Goal: Find contact information

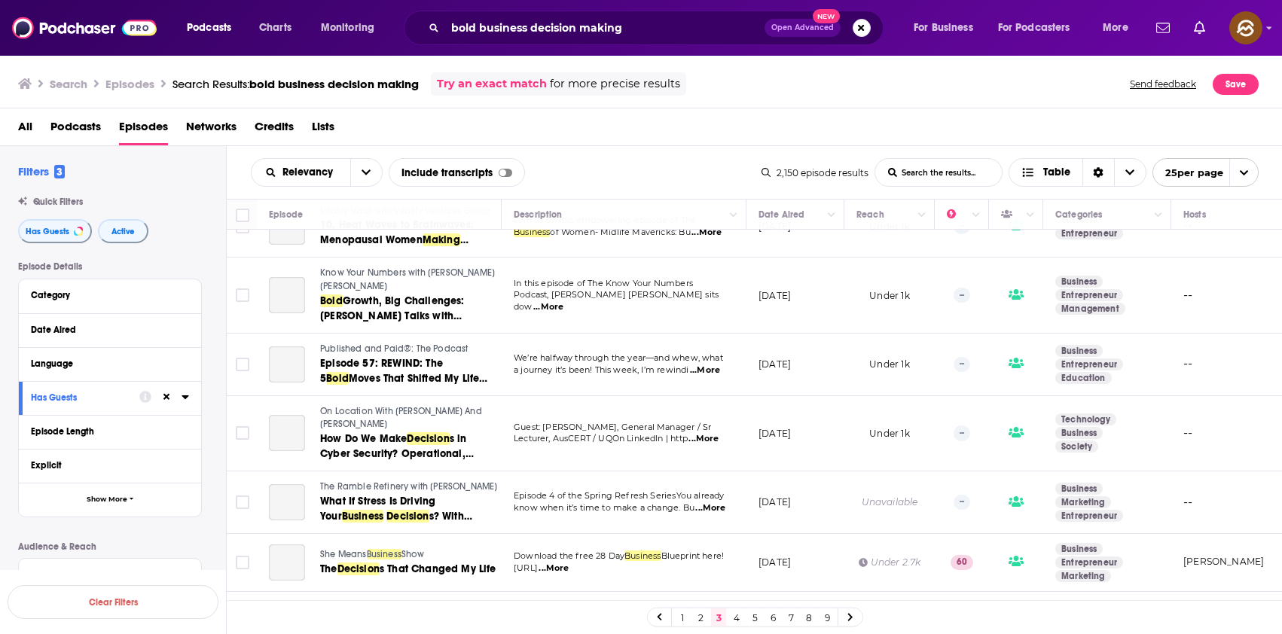
scroll to position [1256, 0]
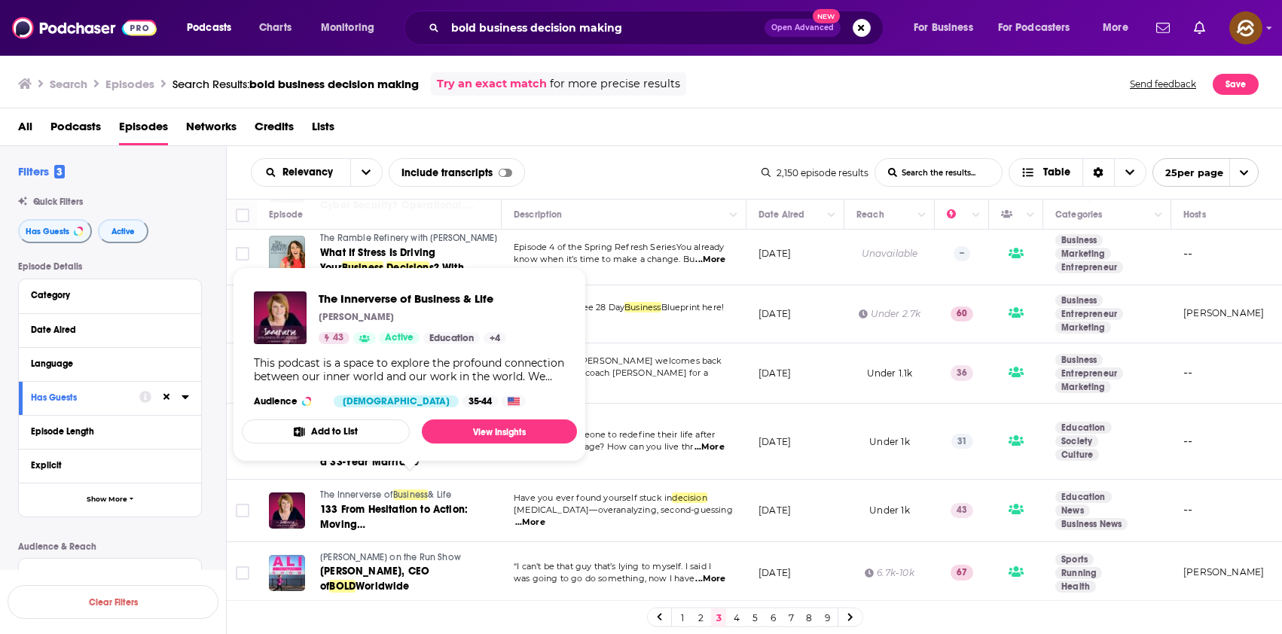
click at [378, 490] on span "The Innerverse of" at bounding box center [356, 495] width 73 height 11
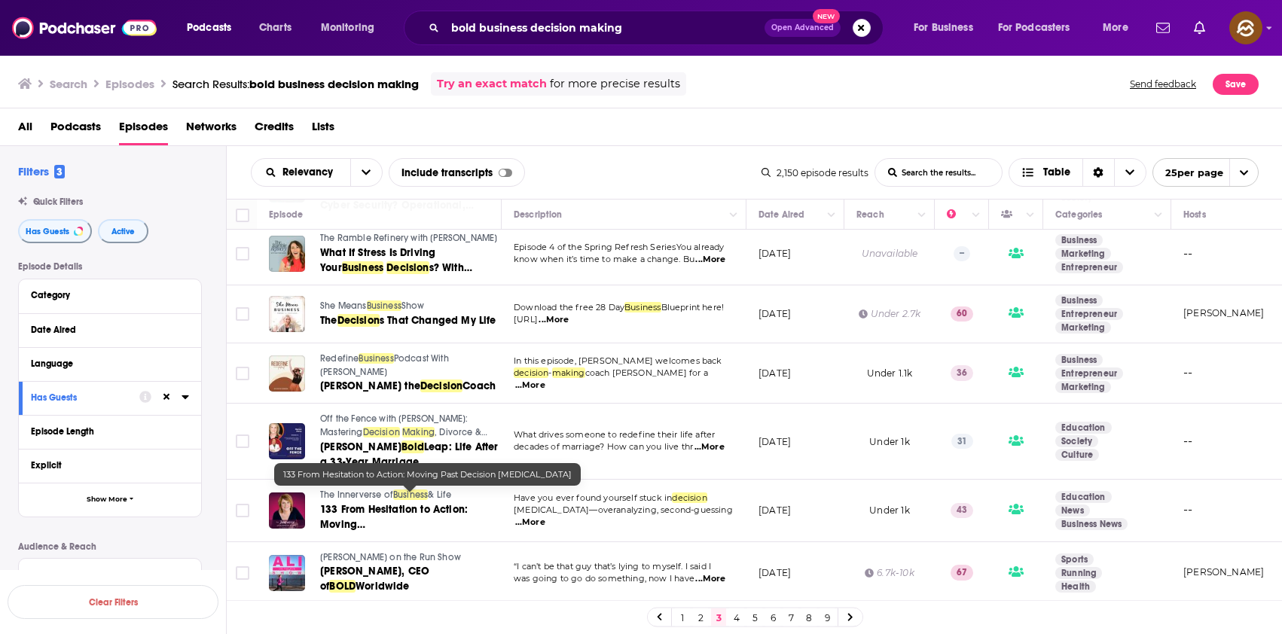
click at [391, 503] on span "133 From Hesitation to Action: Moving Past" at bounding box center [394, 524] width 148 height 43
click at [735, 617] on link "4" at bounding box center [736, 618] width 15 height 18
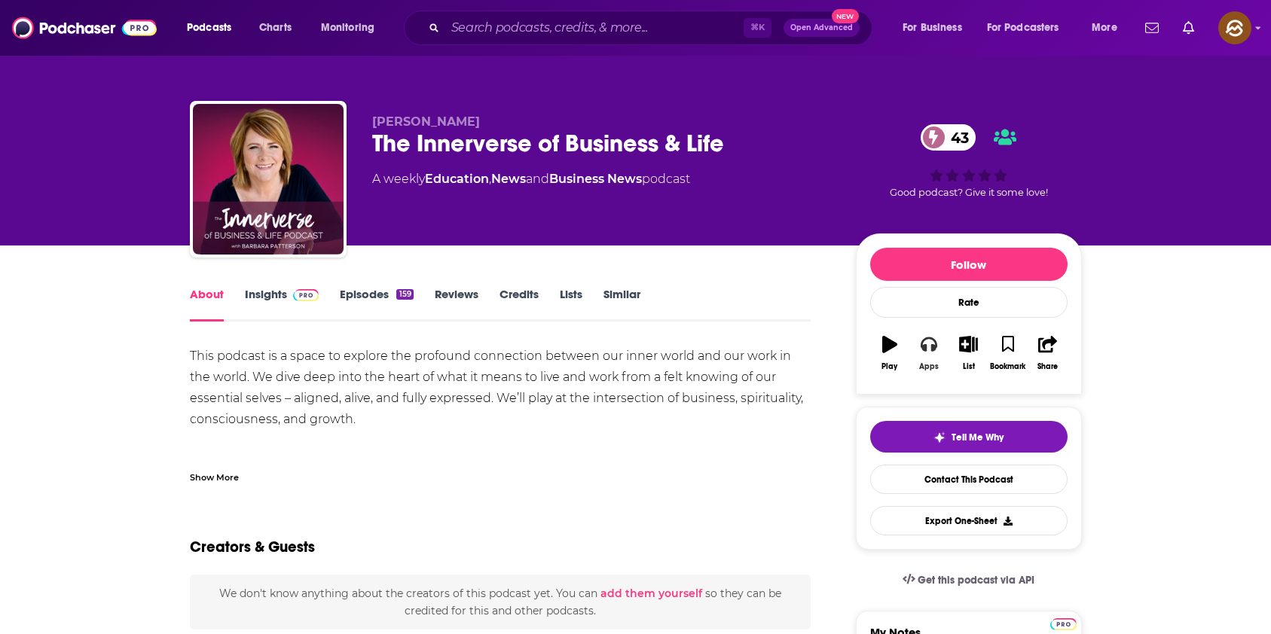
click at [914, 350] on button "Apps" at bounding box center [928, 353] width 39 height 54
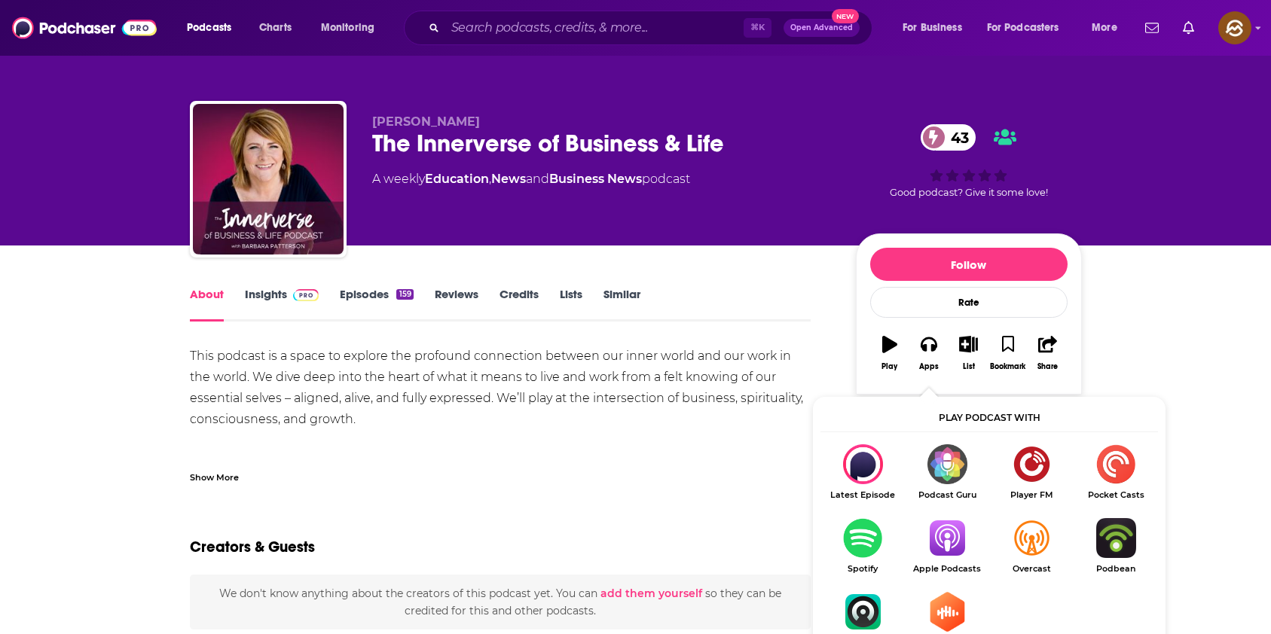
click at [960, 540] on img "Show Listen On dropdown" at bounding box center [947, 538] width 84 height 40
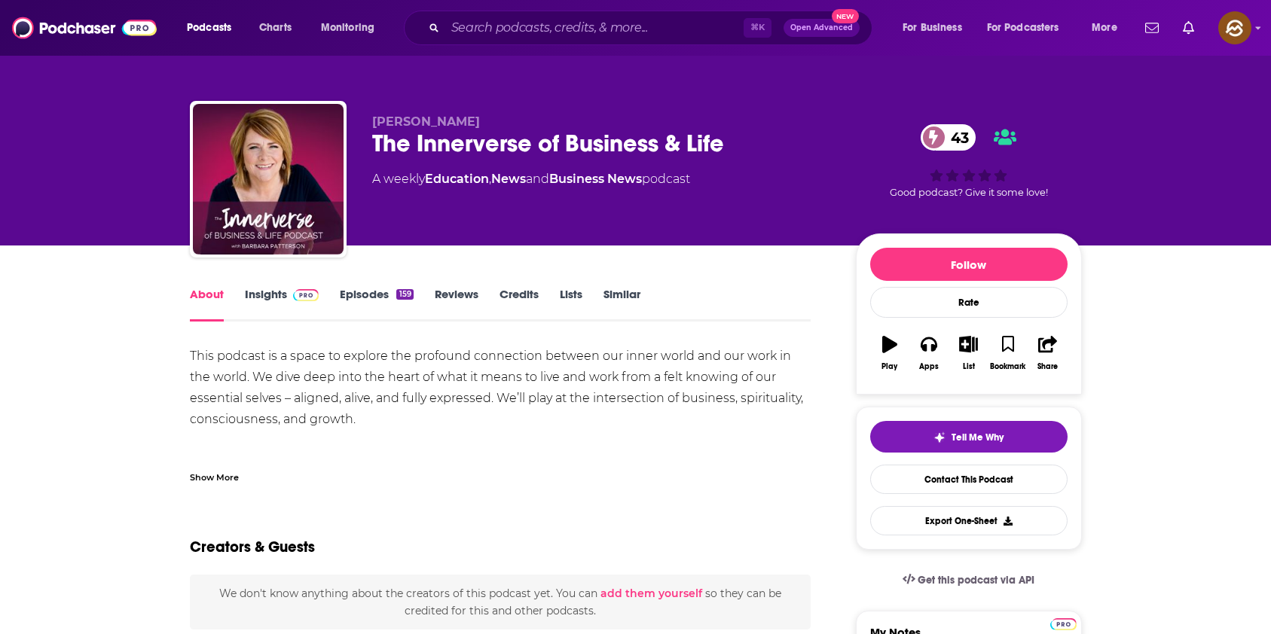
click at [383, 139] on div "The Innerverse of Business & Life 43" at bounding box center [602, 143] width 460 height 29
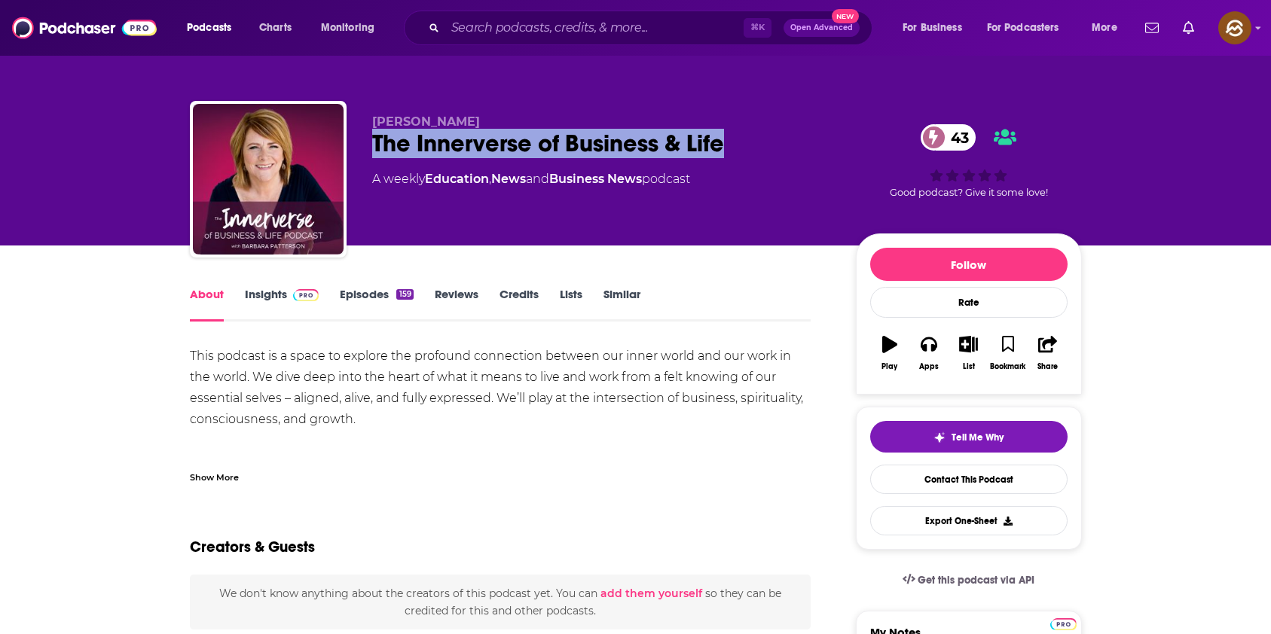
drag, startPoint x: 383, startPoint y: 139, endPoint x: 685, endPoint y: 142, distance: 301.3
copy h1 "The Innerverse of Business & Life"
click at [685, 142] on div "The Innerverse of Business & Life 43" at bounding box center [602, 143] width 460 height 29
click at [942, 349] on button "Apps" at bounding box center [928, 353] width 39 height 54
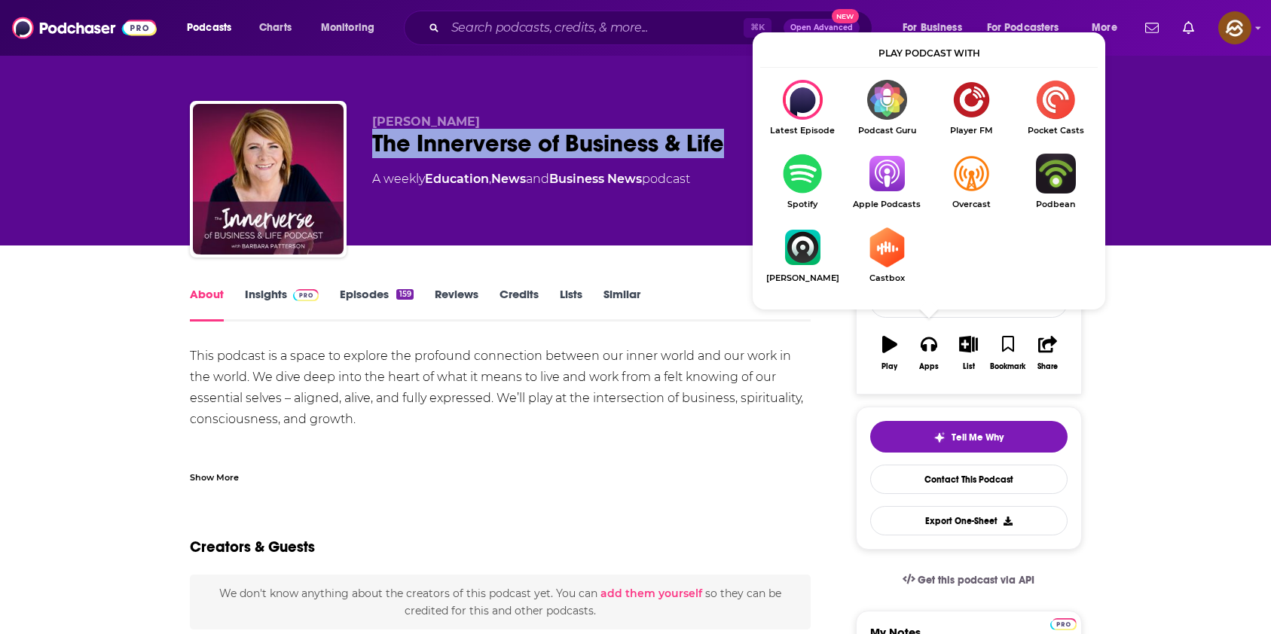
click at [873, 182] on img "Show Listen On dropdown" at bounding box center [886, 174] width 84 height 40
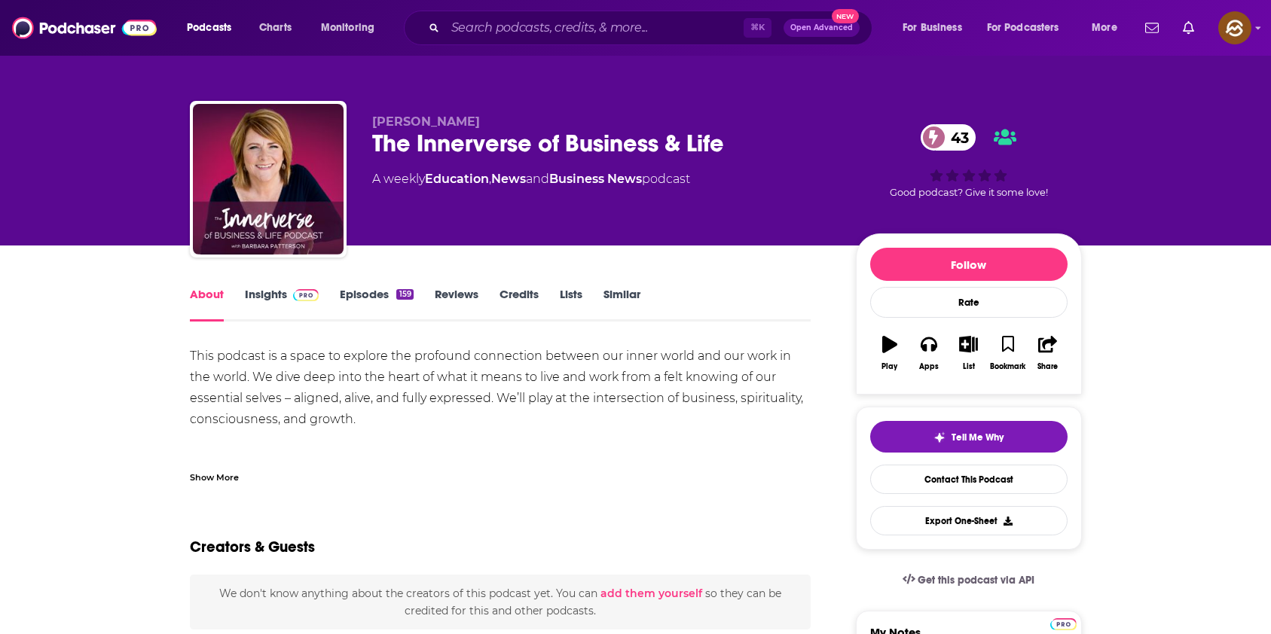
click at [393, 119] on span "[PERSON_NAME]" at bounding box center [426, 122] width 108 height 14
drag, startPoint x: 393, startPoint y: 119, endPoint x: 456, endPoint y: 121, distance: 63.3
copy span "[PERSON_NAME]"
click at [456, 121] on span "[PERSON_NAME]" at bounding box center [426, 122] width 108 height 14
click at [252, 300] on link "Insights" at bounding box center [282, 304] width 75 height 35
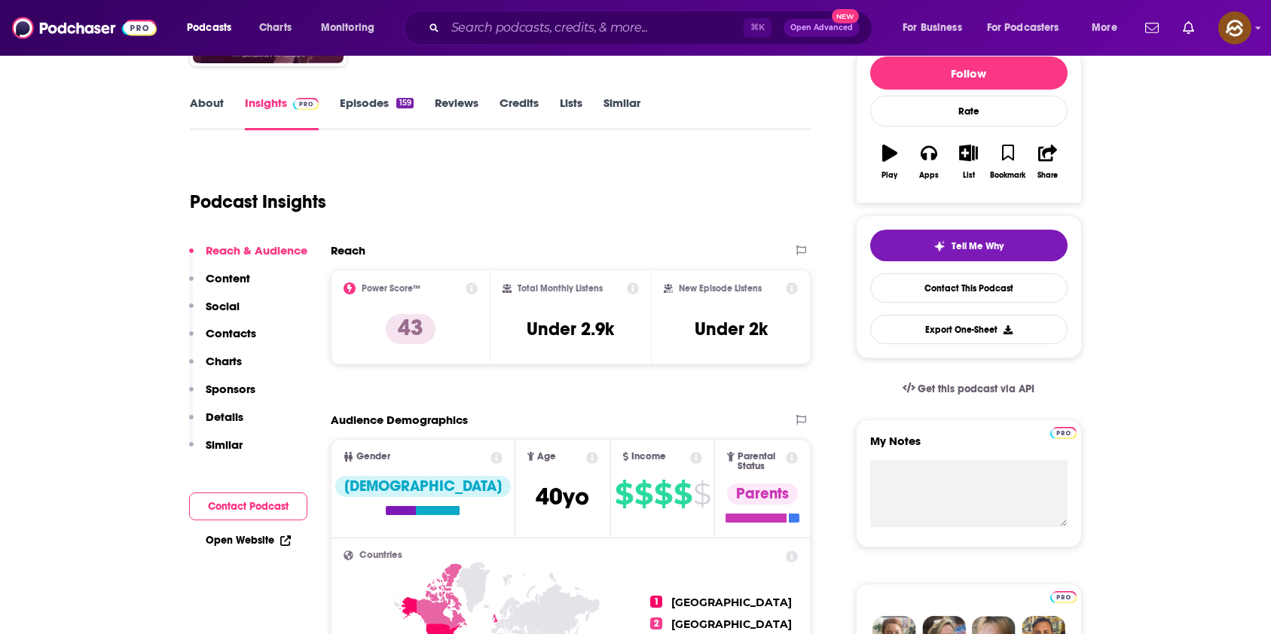
click at [240, 334] on p "Contacts" at bounding box center [231, 333] width 50 height 14
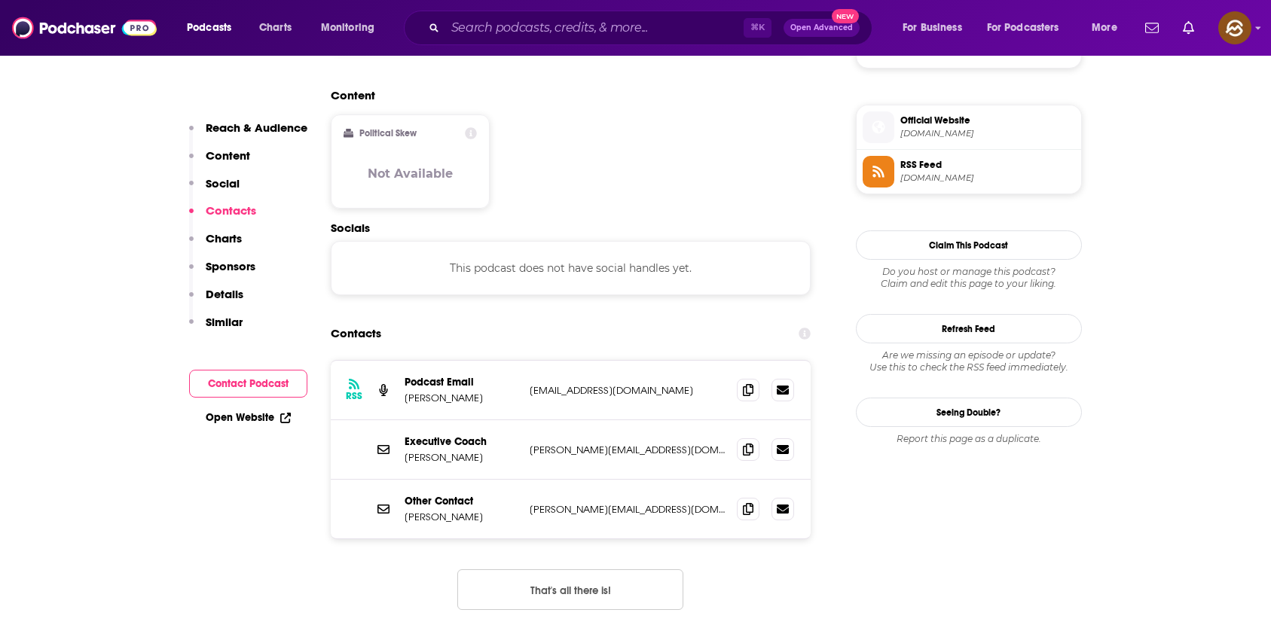
scroll to position [1207, 0]
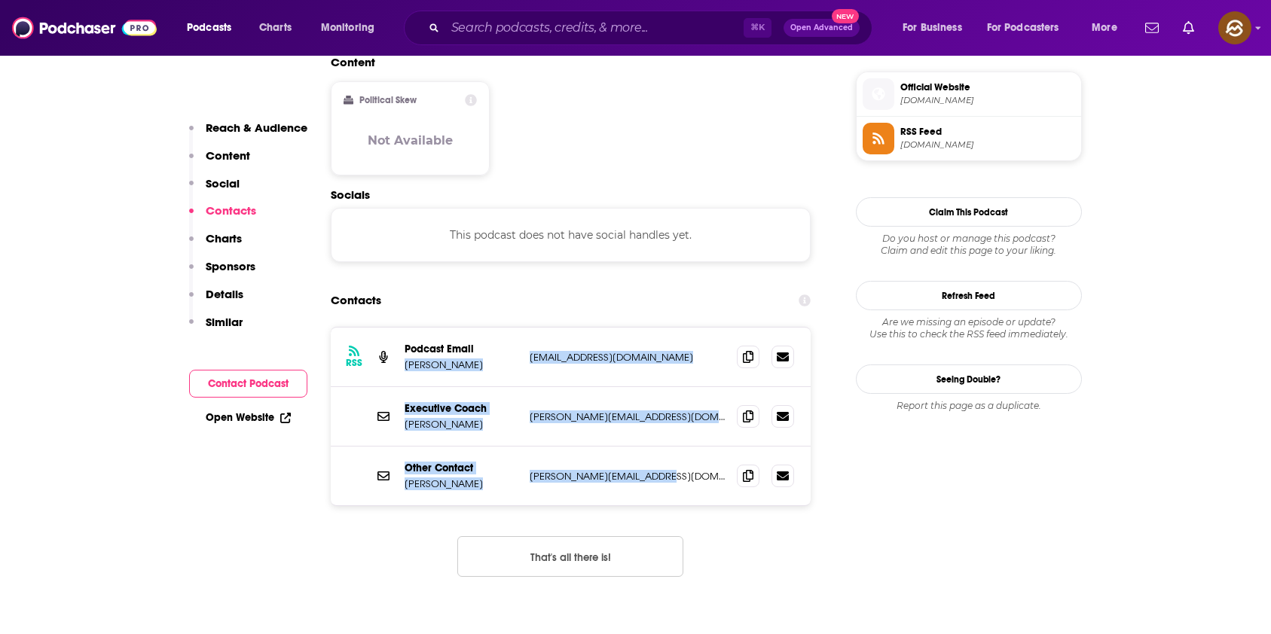
drag, startPoint x: 521, startPoint y: 271, endPoint x: 689, endPoint y: 400, distance: 211.1
copy div "Barbara Patterson 4bpatterson@gmail.com 4bpatterson@gmail.com Executive Coach B…"
click at [689, 400] on div "RSS Podcast Email Barbara Patterson 4bpatterson@gmail.com 4bpatterson@gmail.com…" at bounding box center [571, 417] width 481 height 178
